Goal: Find specific page/section: Find specific page/section

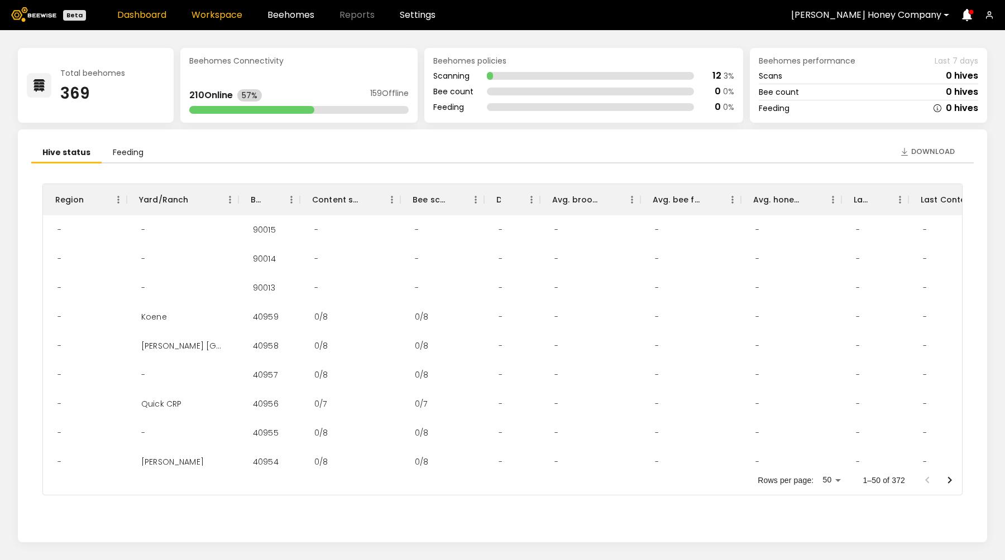
click at [218, 14] on link "Workspace" at bounding box center [216, 15] width 51 height 9
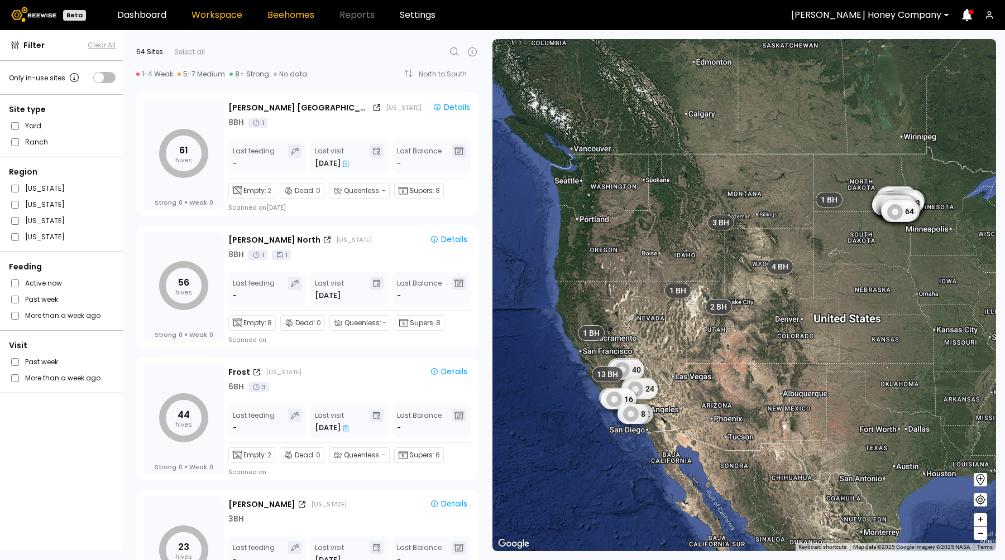
click at [290, 16] on link "Beehomes" at bounding box center [290, 15] width 47 height 9
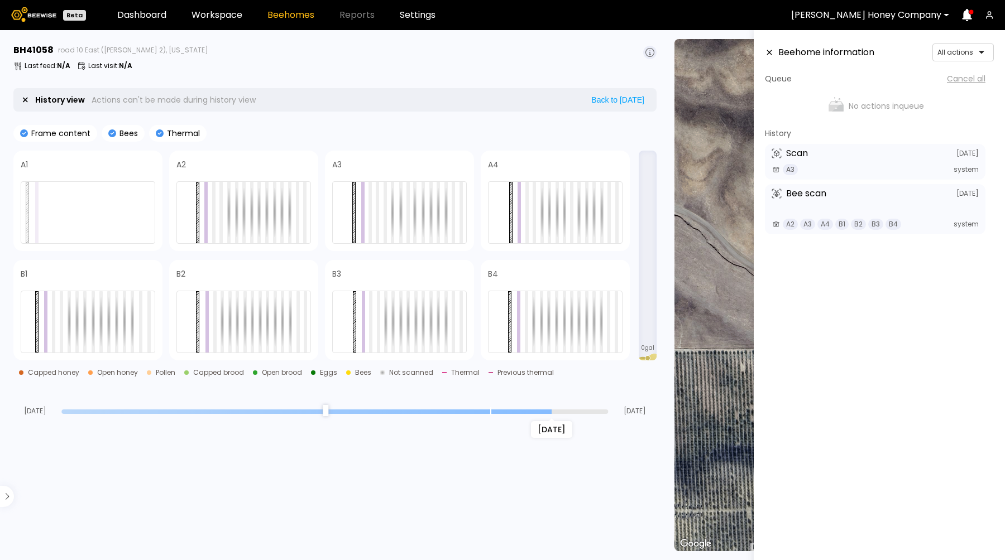
type input "*"
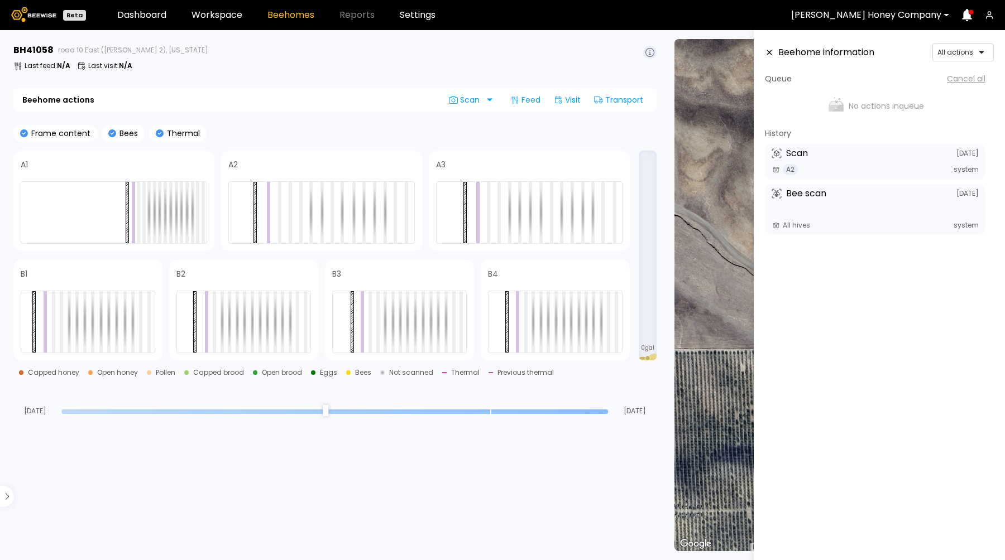
drag, startPoint x: 603, startPoint y: 413, endPoint x: 633, endPoint y: 415, distance: 30.7
click at [608, 414] on input "range" at bounding box center [334, 412] width 546 height 4
